Goal: Information Seeking & Learning: Learn about a topic

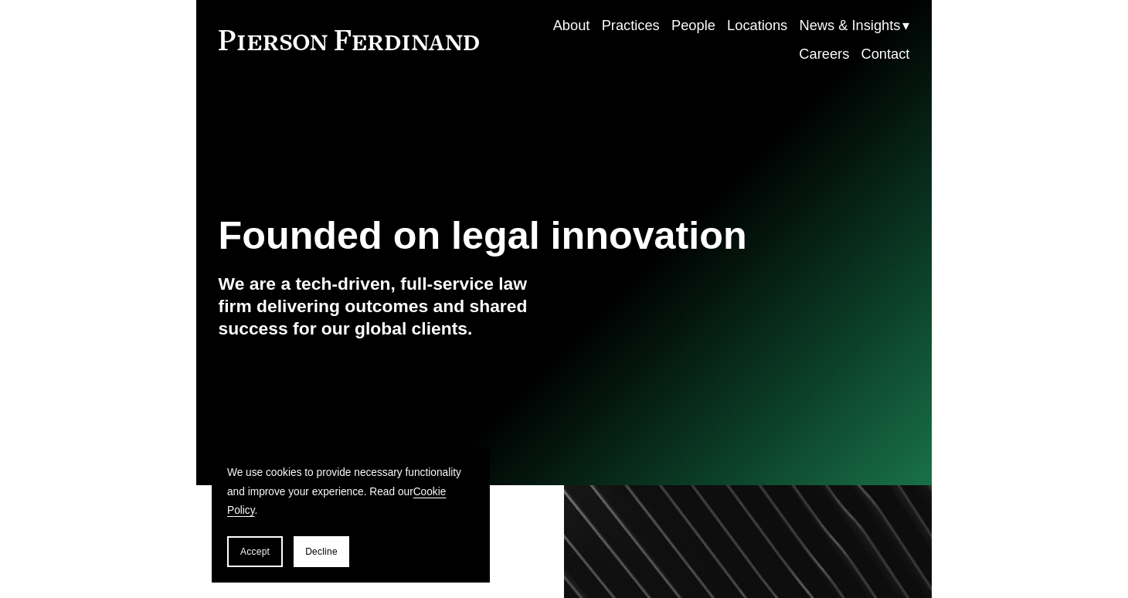
scroll to position [57, 0]
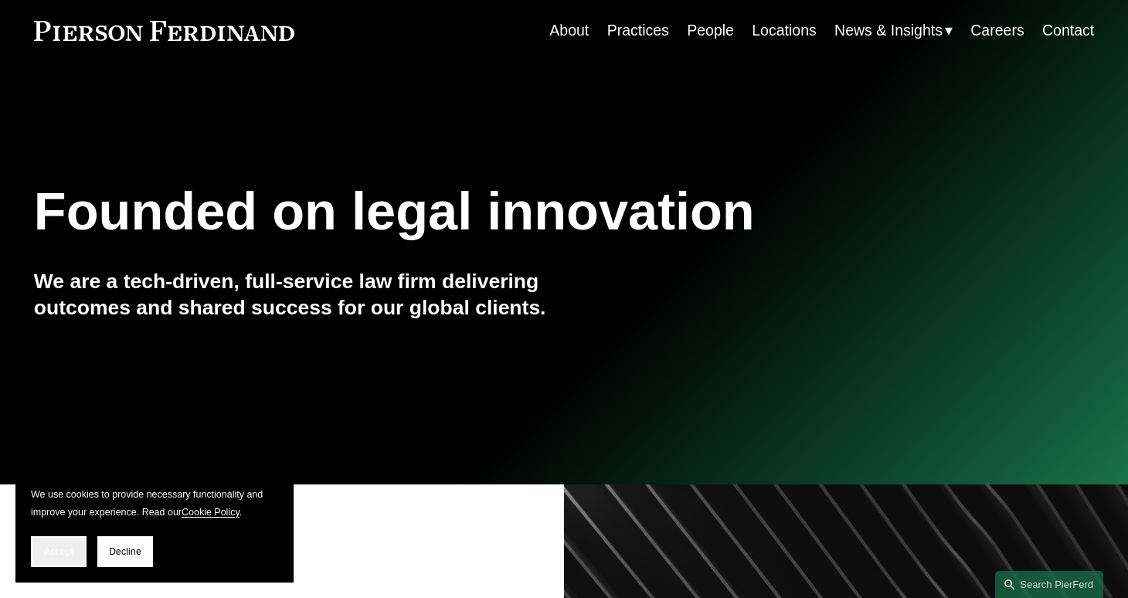
click at [54, 546] on span "Accept" at bounding box center [58, 551] width 29 height 11
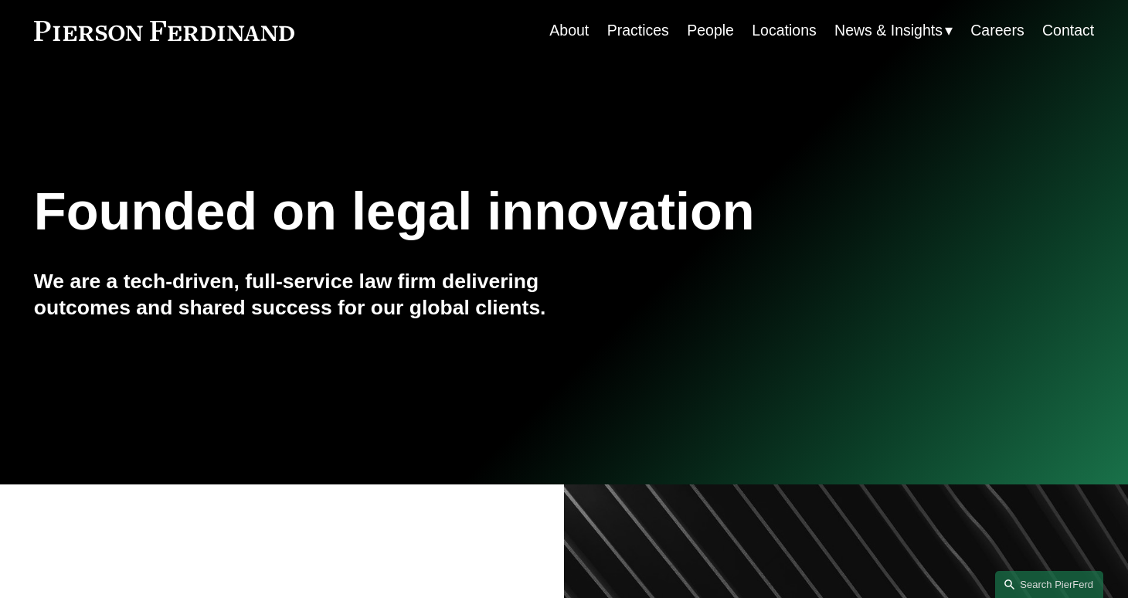
click at [700, 32] on link "People" at bounding box center [710, 30] width 47 height 30
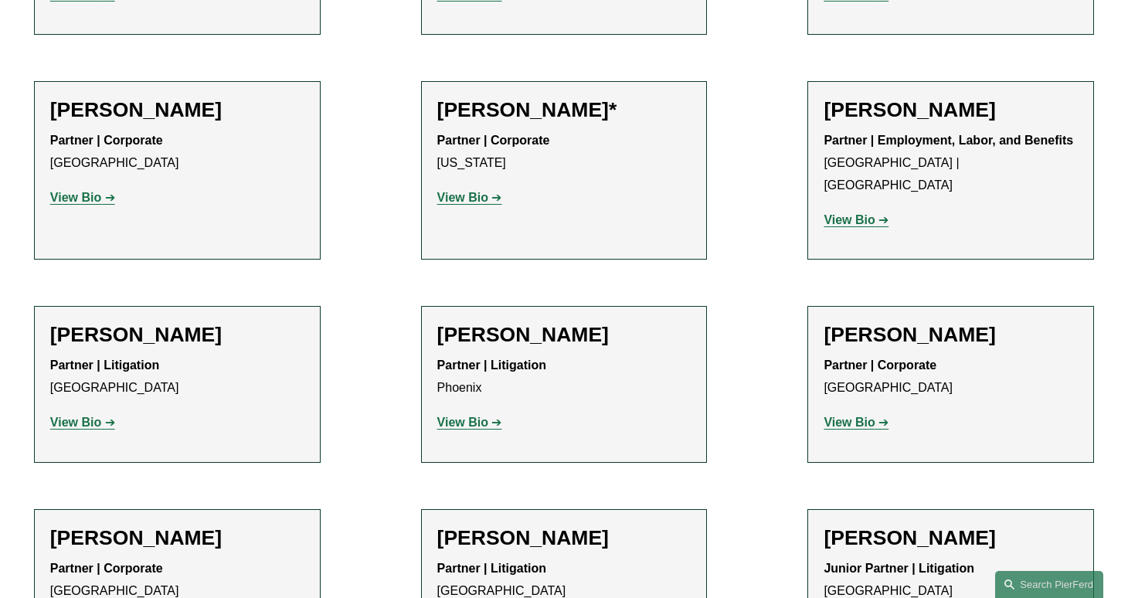
scroll to position [18386, 0]
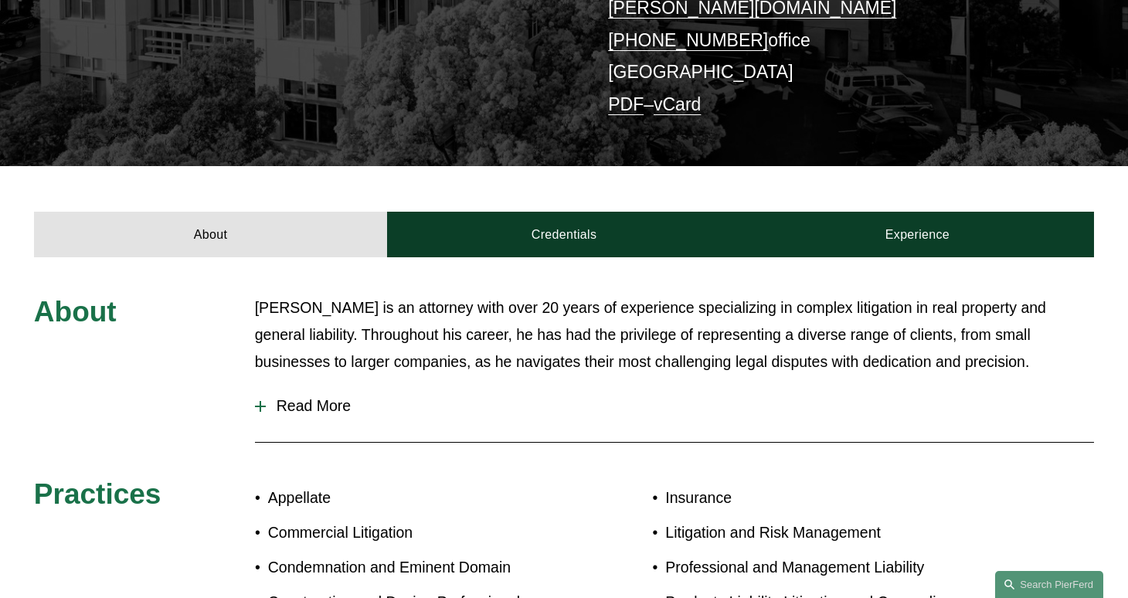
scroll to position [368, 0]
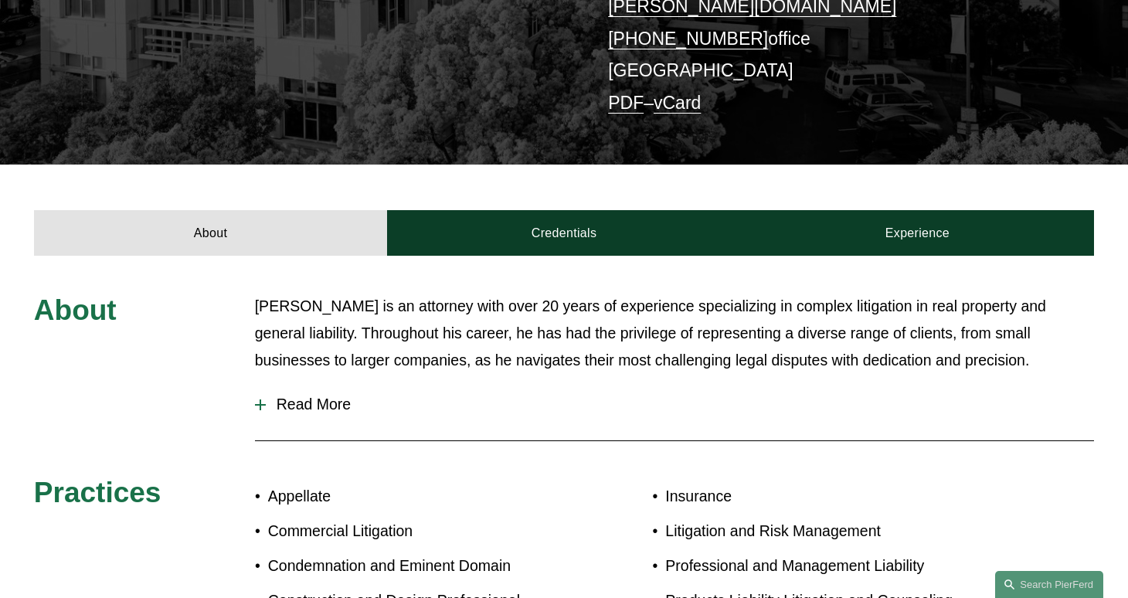
click at [276, 396] on span "Read More" at bounding box center [680, 405] width 829 height 18
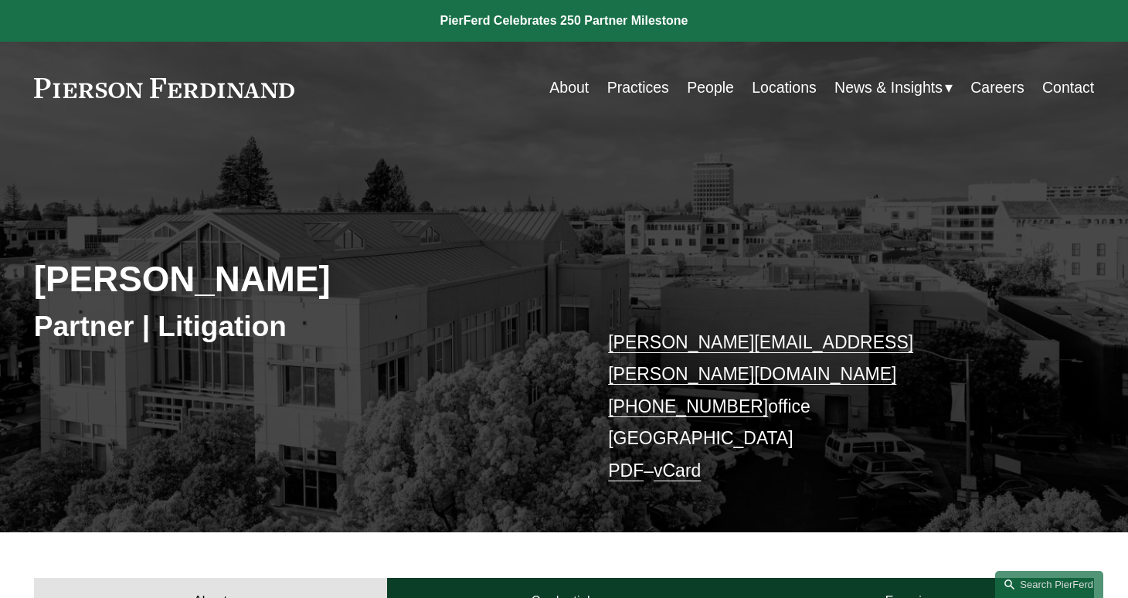
scroll to position [0, 0]
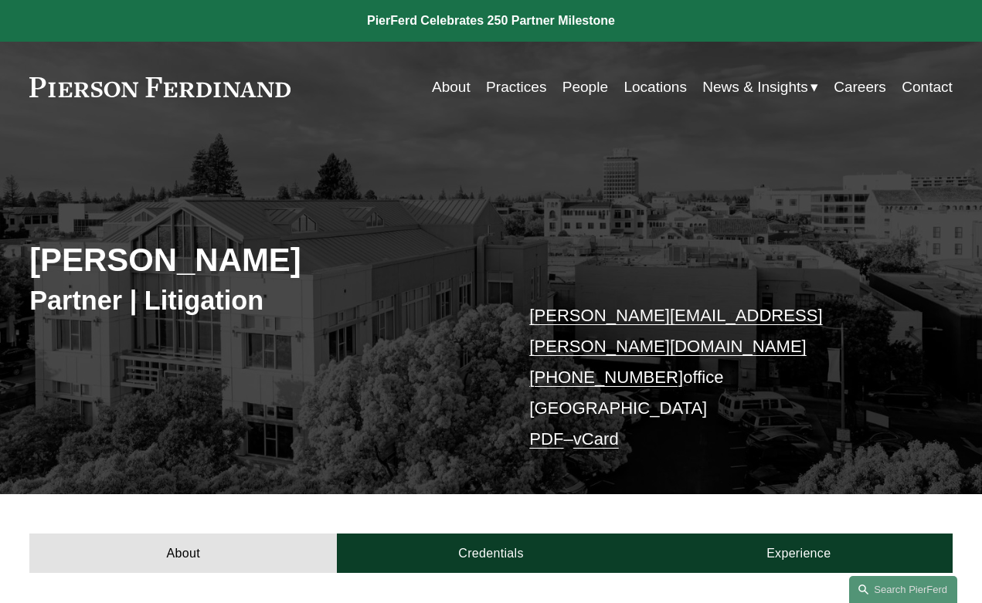
drag, startPoint x: 292, startPoint y: 87, endPoint x: 124, endPoint y: 90, distance: 167.7
click at [124, 90] on div "About Practices People Locations News & Insights News" at bounding box center [490, 87] width 923 height 29
click at [441, 87] on link "About" at bounding box center [451, 87] width 39 height 29
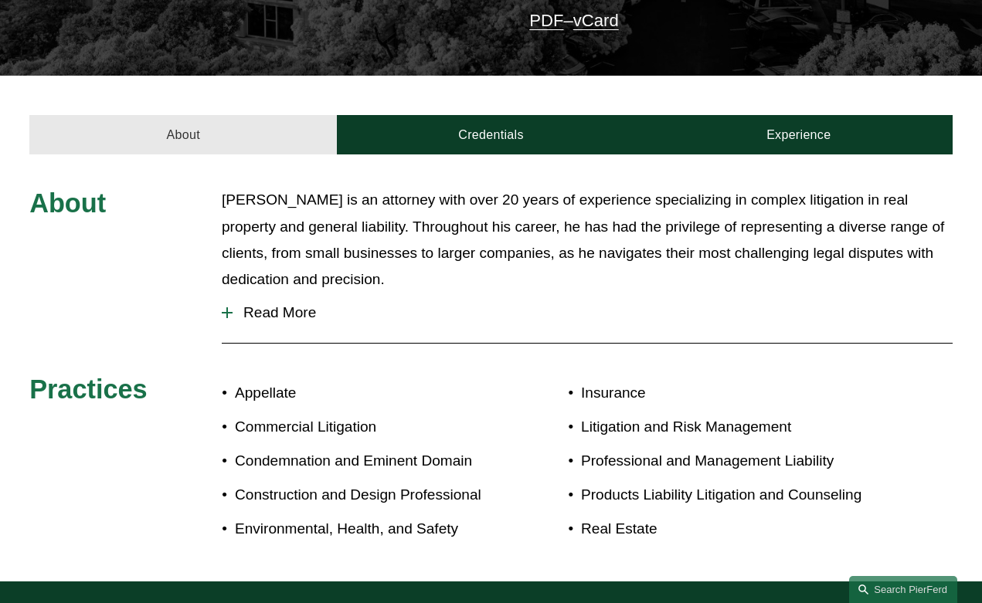
scroll to position [420, 0]
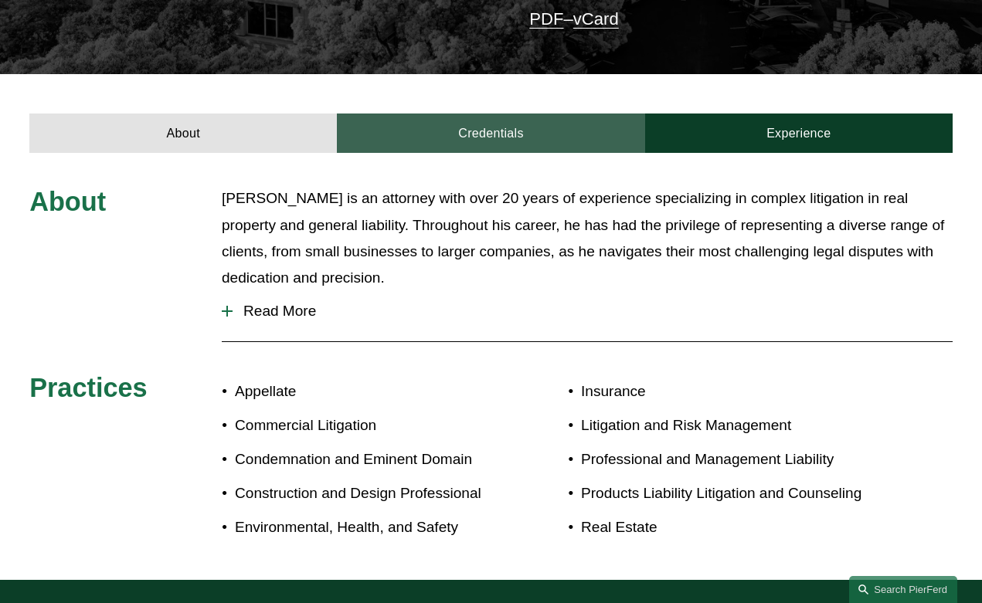
click at [483, 114] on link "Credentials" at bounding box center [490, 133] width 307 height 39
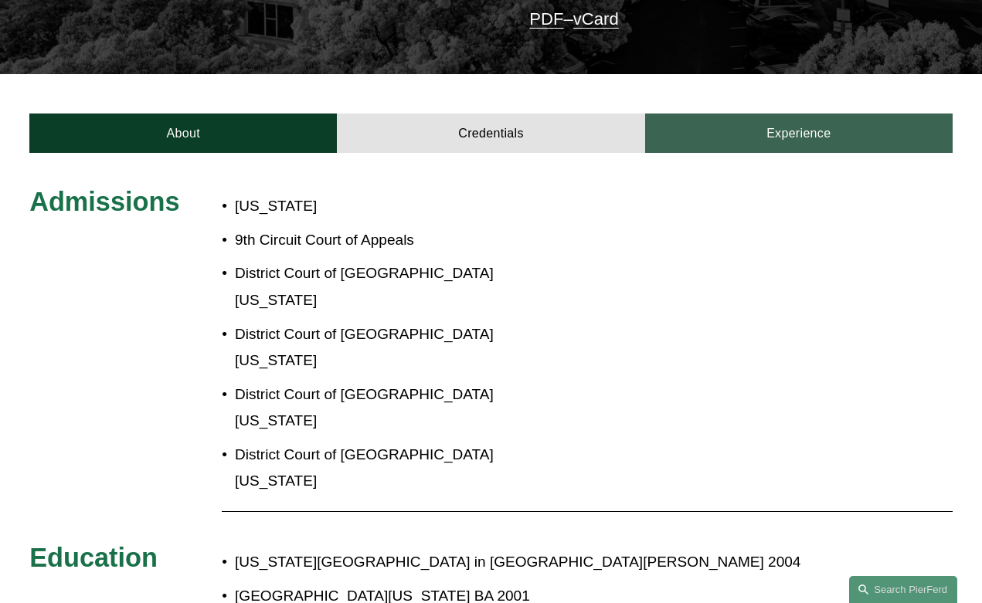
click at [782, 114] on link "Experience" at bounding box center [798, 133] width 307 height 39
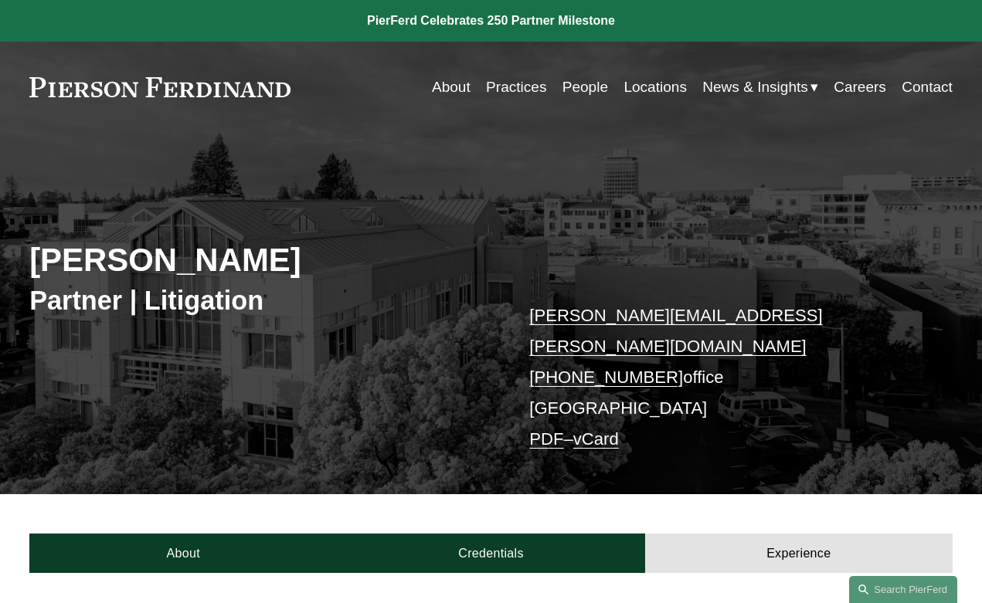
scroll to position [0, 0]
click at [448, 87] on link "About" at bounding box center [451, 87] width 39 height 29
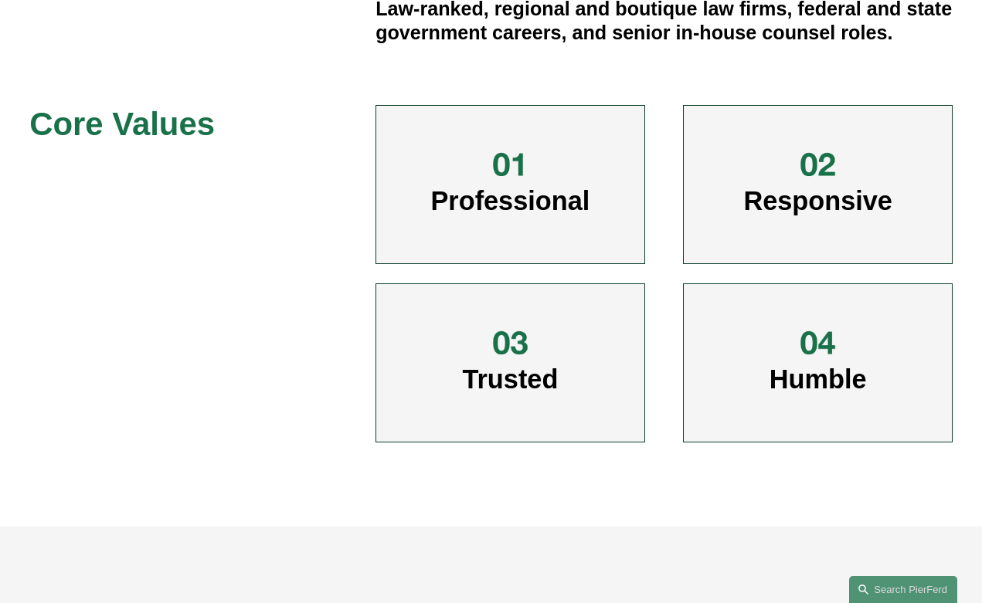
scroll to position [637, 0]
